Goal: Task Accomplishment & Management: Manage account settings

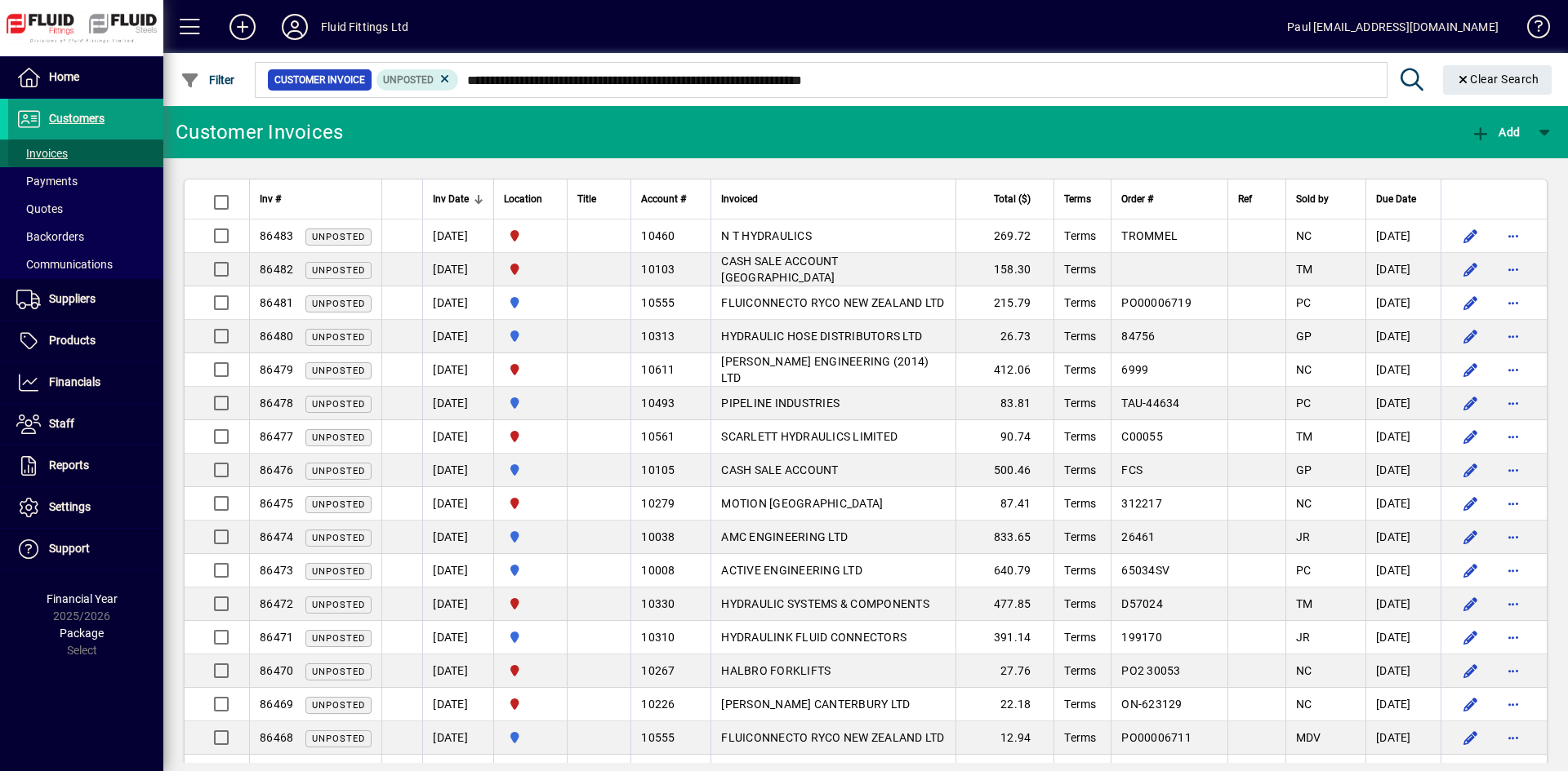
click at [54, 149] on span "Invoices" at bounding box center [42, 153] width 52 height 13
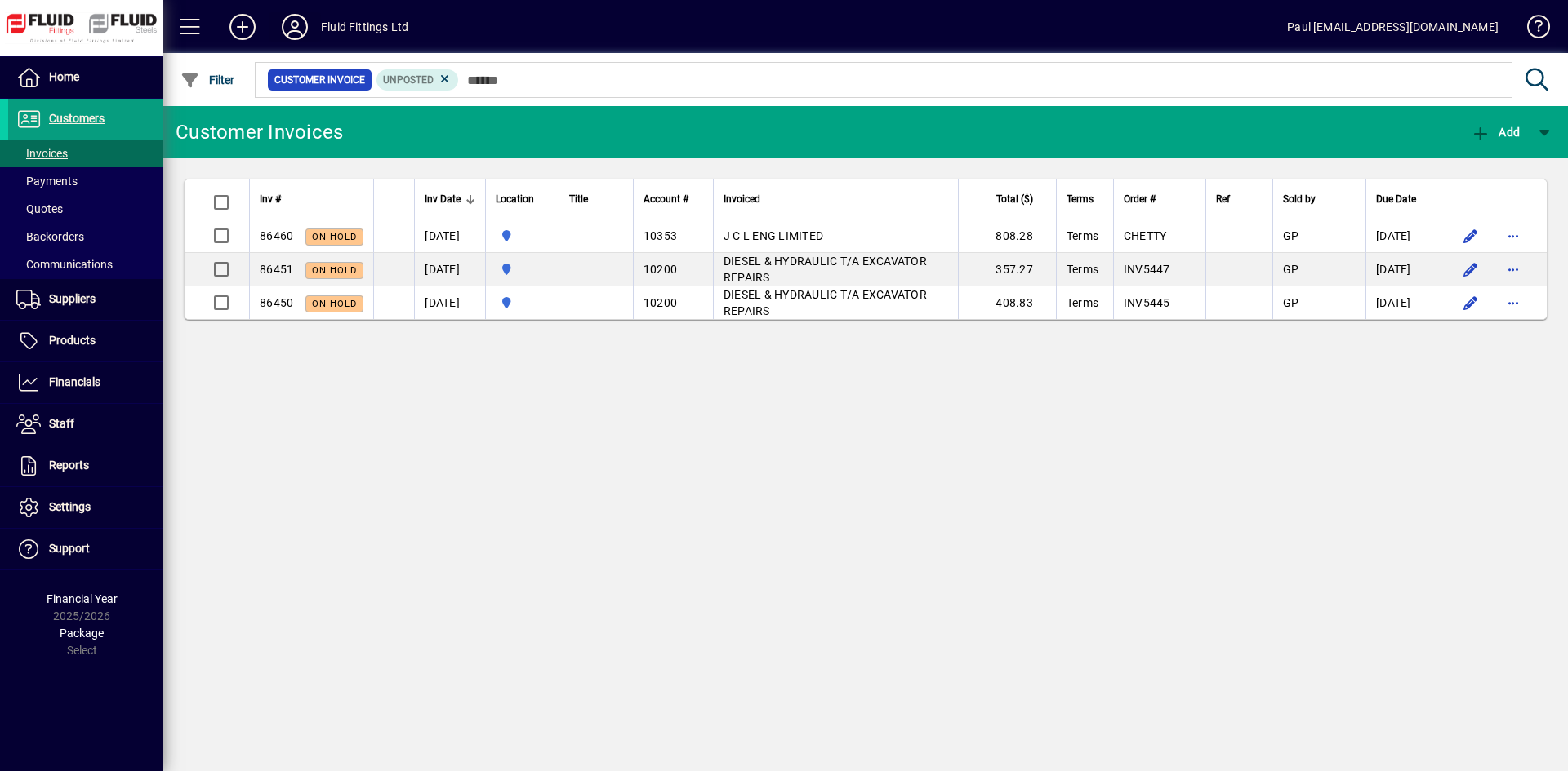
click at [297, 33] on icon at bounding box center [294, 27] width 33 height 26
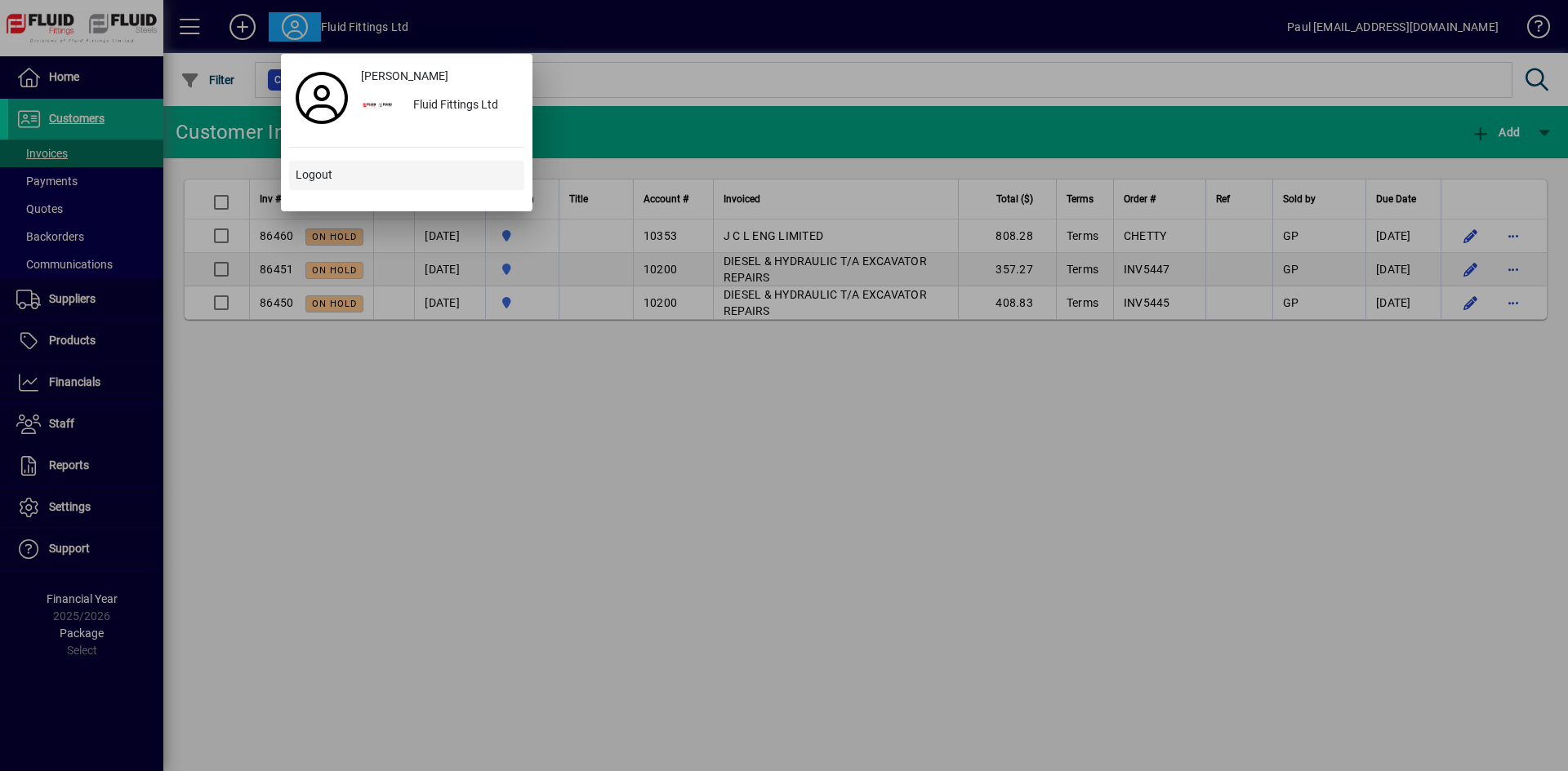
click at [303, 165] on span at bounding box center [406, 175] width 235 height 39
